Goal: Task Accomplishment & Management: Use online tool/utility

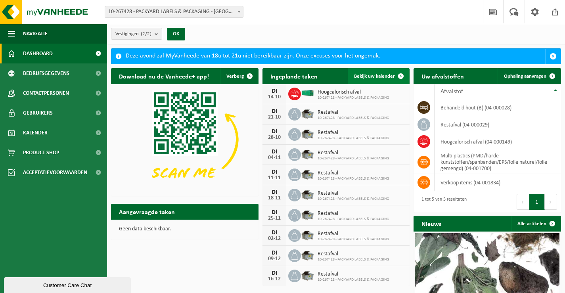
click at [369, 76] on span "Bekijk uw kalender" at bounding box center [374, 76] width 41 height 5
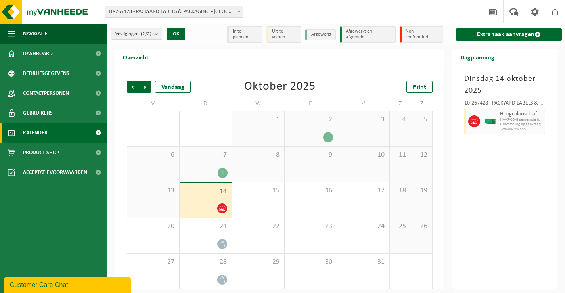
scroll to position [4, 0]
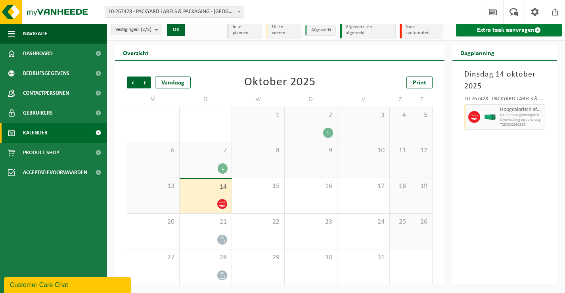
click at [477, 34] on link "Extra taak aanvragen" at bounding box center [509, 30] width 106 height 13
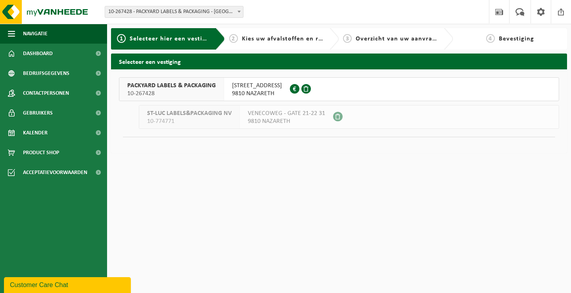
click at [199, 89] on span "PACKYARD LABELS & PACKAGING" at bounding box center [171, 86] width 88 height 8
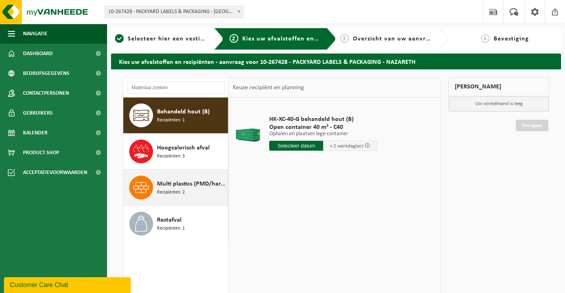
click at [216, 181] on span "Multi plastics (PMD/harde kunststoffen/spanbanden/EPS/folie naturel/folie gemen…" at bounding box center [191, 184] width 69 height 10
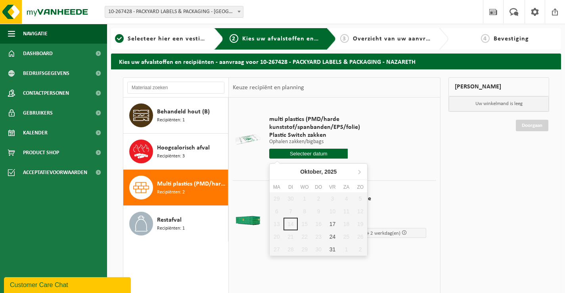
click at [299, 156] on input "text" at bounding box center [308, 154] width 78 height 10
click at [335, 225] on div "17" at bounding box center [332, 224] width 14 height 13
type input "Van 2025-10-17"
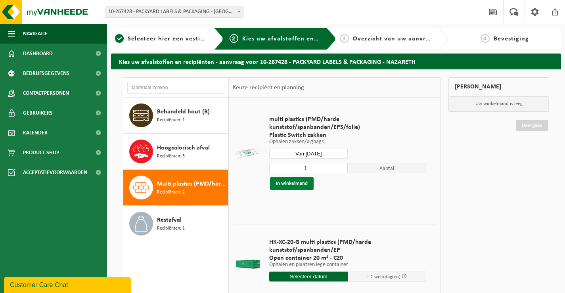
click at [299, 182] on button "In winkelmand" at bounding box center [292, 183] width 44 height 13
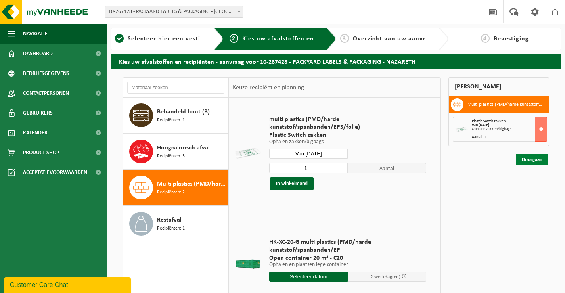
click at [523, 160] on link "Doorgaan" at bounding box center [532, 159] width 32 height 11
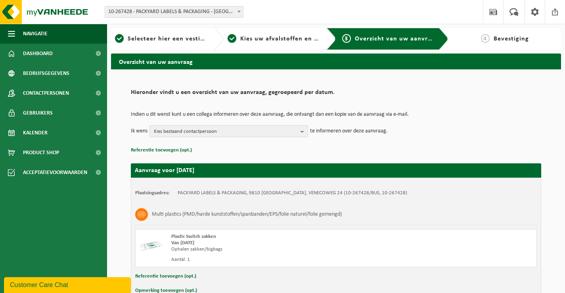
click at [199, 136] on span "Kies bestaand contactpersoon" at bounding box center [225, 132] width 143 height 12
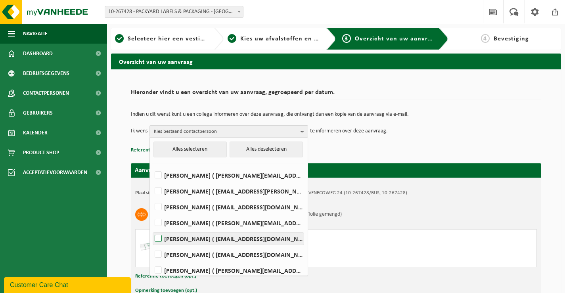
click at [206, 238] on label "Lieven Van Hooste ( lieven.van.hooste@packyard.pro )" at bounding box center [228, 239] width 151 height 12
click at [152, 229] on input "Lieven Van Hooste ( lieven.van.hooste@packyard.pro )" at bounding box center [151, 228] width 0 height 0
checkbox input "true"
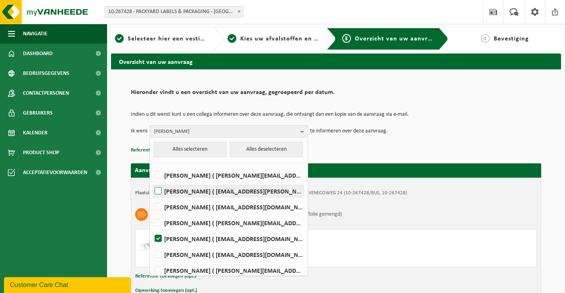
click at [214, 195] on label "CHRISTOPHE DE JANS ( christophe.de.jans@packyard.pro )" at bounding box center [228, 191] width 151 height 12
click at [152, 181] on input "CHRISTOPHE DE JANS ( christophe.de.jans@packyard.pro )" at bounding box center [151, 181] width 0 height 0
checkbox input "true"
click at [332, 143] on div "Indien u dit wenst kunt u een collega informeren over deze aanvraag, die ontvan…" at bounding box center [336, 124] width 410 height 41
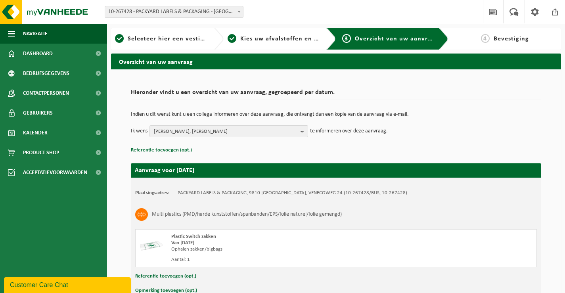
scroll to position [47, 0]
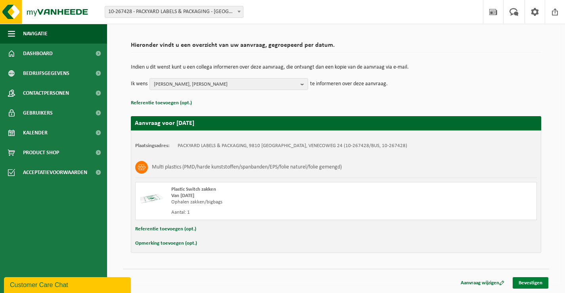
click at [525, 285] on link "Bevestigen" at bounding box center [530, 282] width 36 height 11
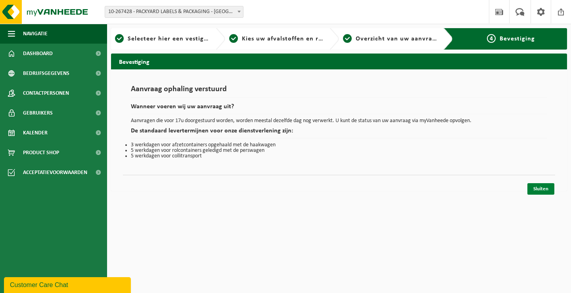
click at [540, 194] on link "Sluiten" at bounding box center [540, 188] width 27 height 11
